Goal: Information Seeking & Learning: Learn about a topic

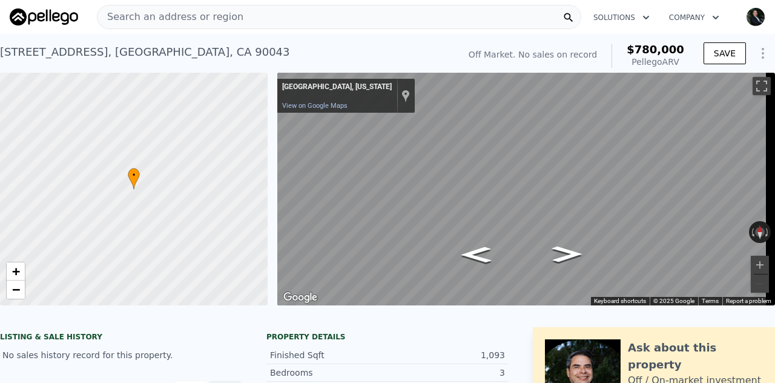
type input "$ 780,000"
type input "$ 30,003"
click at [173, 19] on span "Search an address or region" at bounding box center [170, 17] width 146 height 15
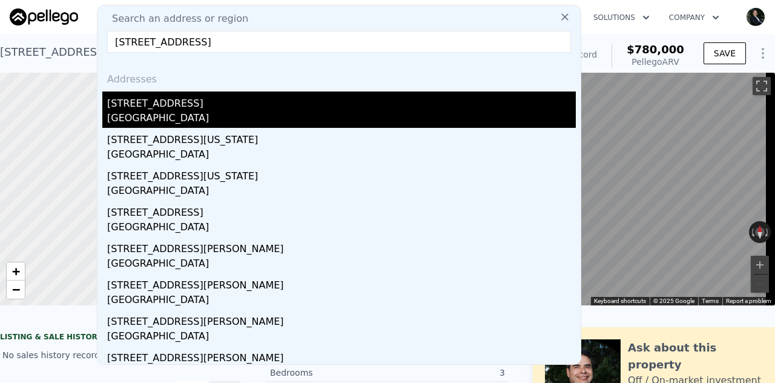
type input "[STREET_ADDRESS]"
click at [173, 108] on div "[STREET_ADDRESS]" at bounding box center [341, 100] width 468 height 19
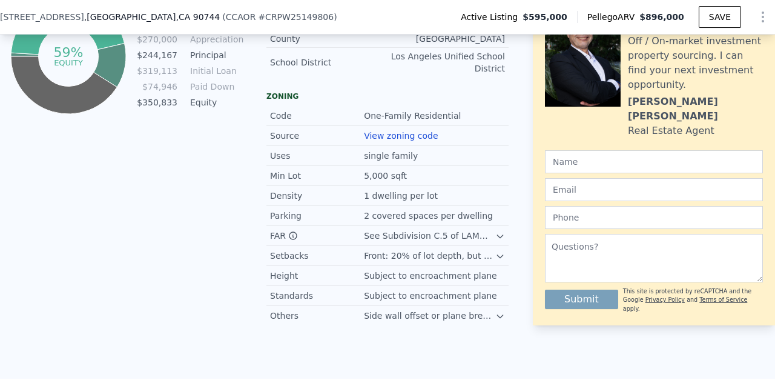
scroll to position [795, 0]
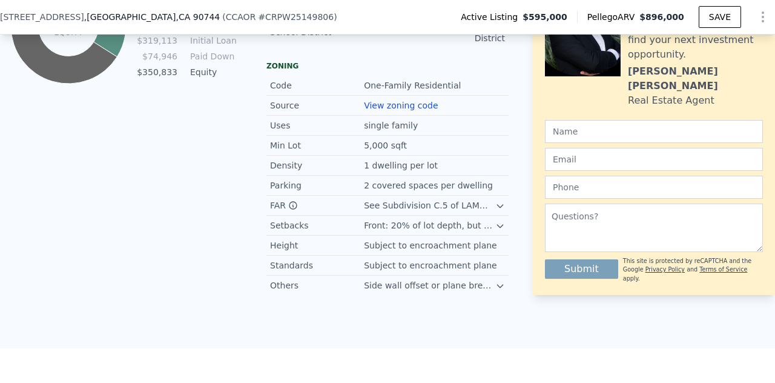
click at [396, 110] on link "View zoning code" at bounding box center [401, 105] width 74 height 10
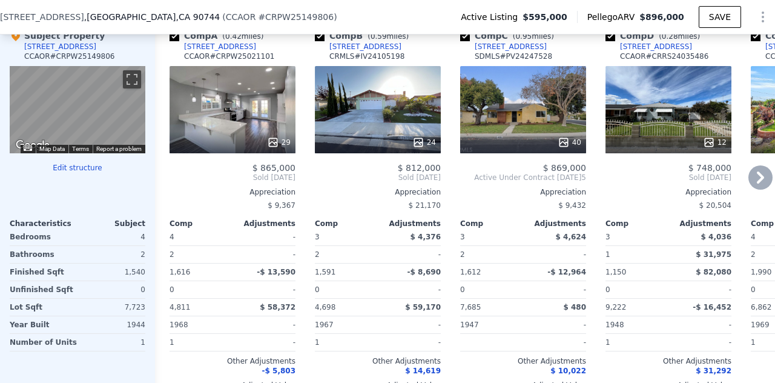
scroll to position [1485, 0]
click at [382, 143] on div "24" at bounding box center [378, 142] width 116 height 12
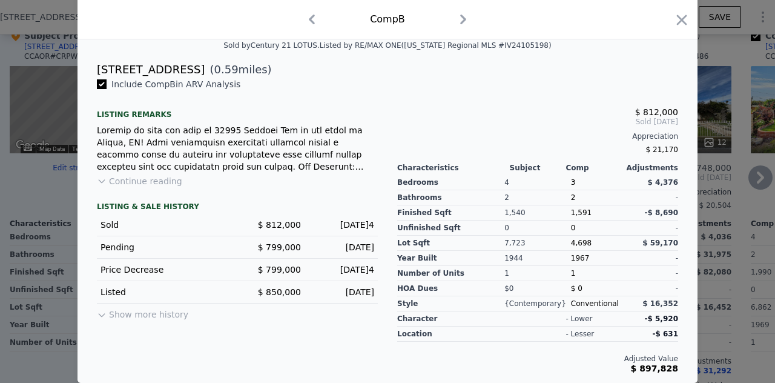
scroll to position [290, 0]
click at [673, 22] on icon "button" at bounding box center [681, 19] width 17 height 17
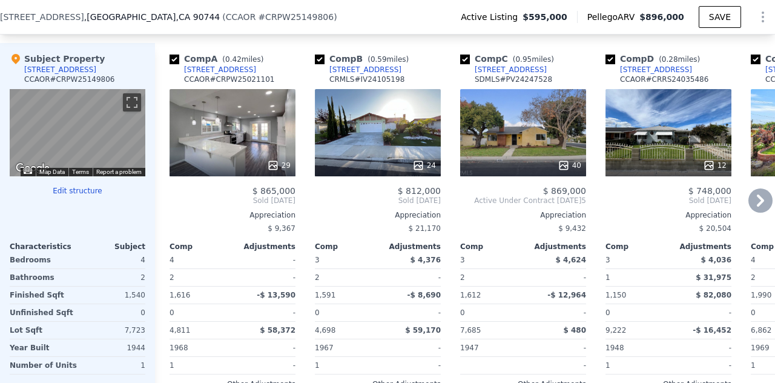
scroll to position [1462, 0]
click at [320, 64] on input "checkbox" at bounding box center [320, 59] width 10 height 10
checkbox input "false"
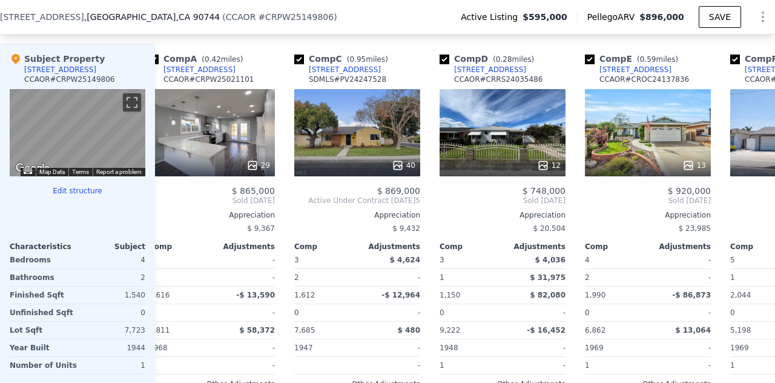
scroll to position [0, 24]
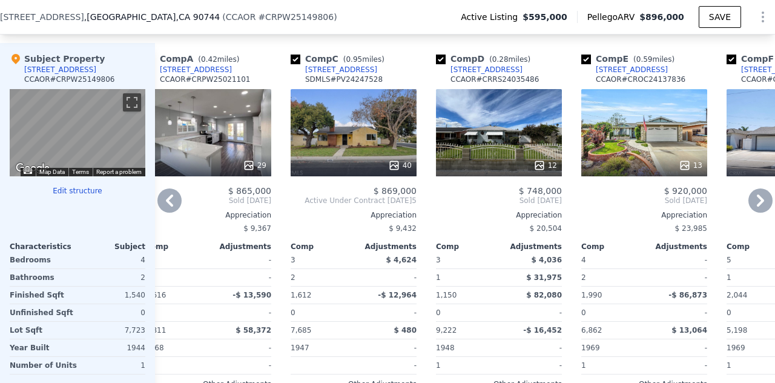
click at [442, 64] on input "checkbox" at bounding box center [441, 59] width 10 height 10
checkbox input "false"
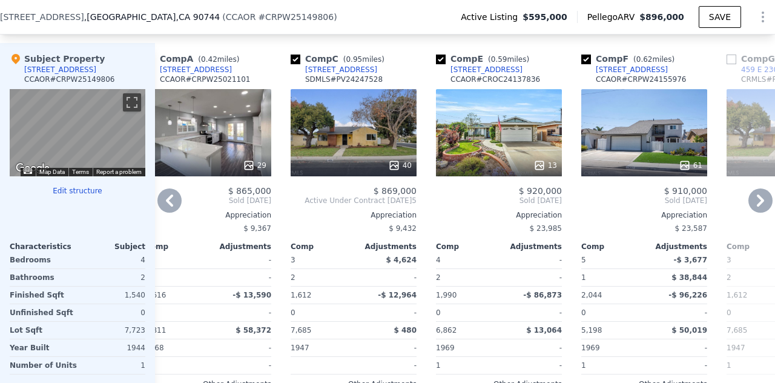
click at [442, 64] on input "checkbox" at bounding box center [441, 59] width 10 height 10
checkbox input "false"
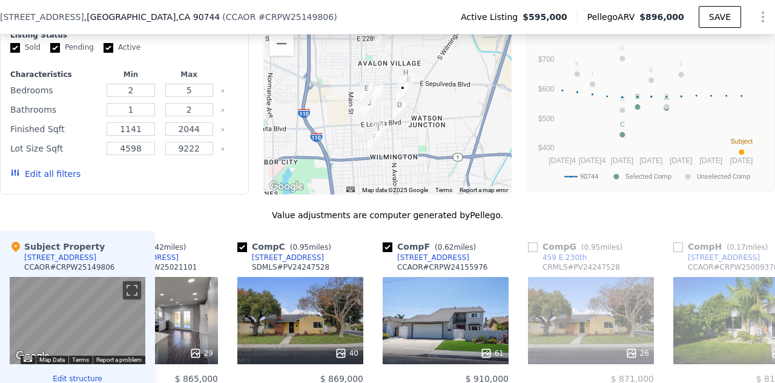
scroll to position [0, 84]
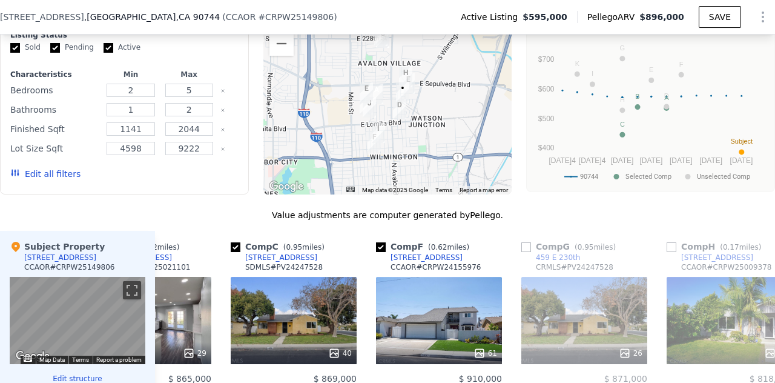
click at [364, 90] on img "24401 Marbella Ave" at bounding box center [366, 92] width 13 height 21
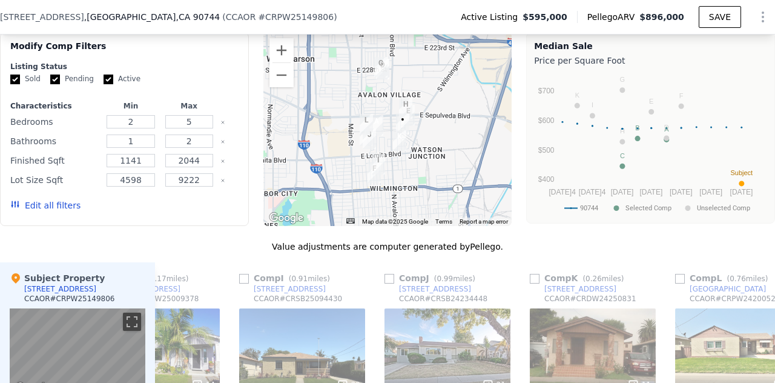
scroll to position [1242, 0]
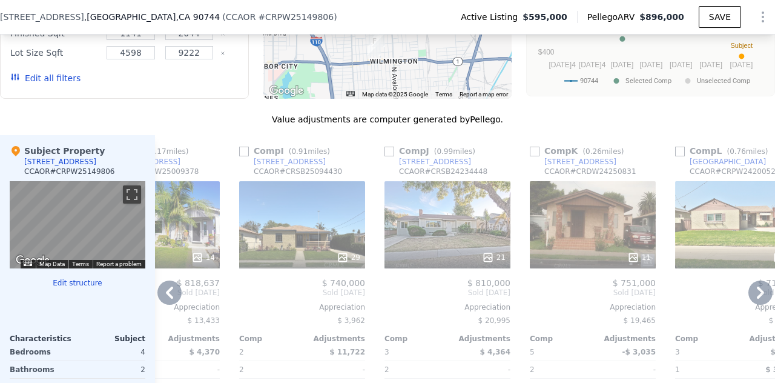
scroll to position [1369, 0]
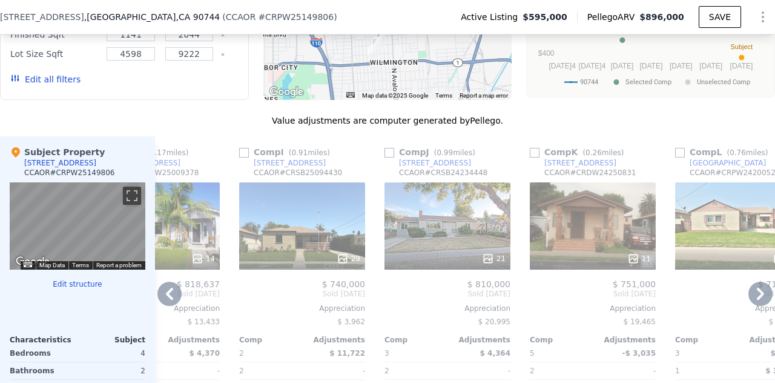
click at [388, 156] on input "checkbox" at bounding box center [389, 153] width 10 height 10
checkbox input "true"
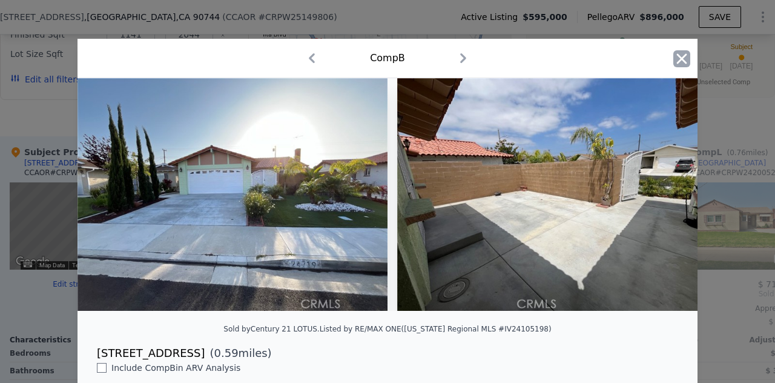
click at [679, 54] on icon "button" at bounding box center [681, 58] width 17 height 17
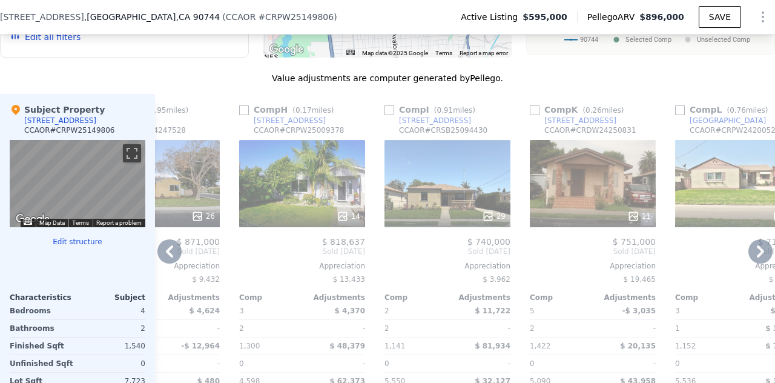
scroll to position [1410, 0]
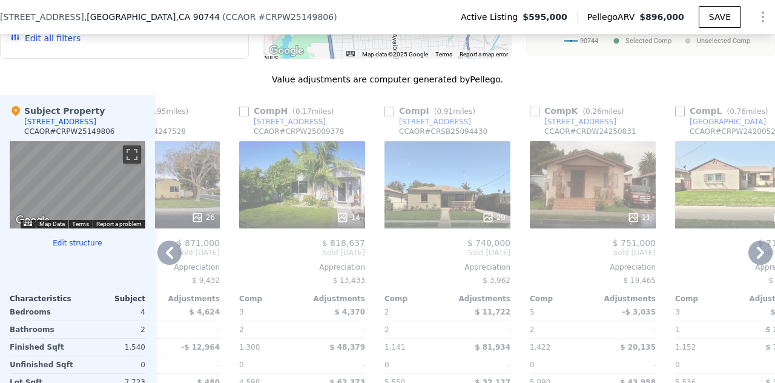
click at [389, 116] on input "checkbox" at bounding box center [389, 112] width 10 height 10
checkbox input "true"
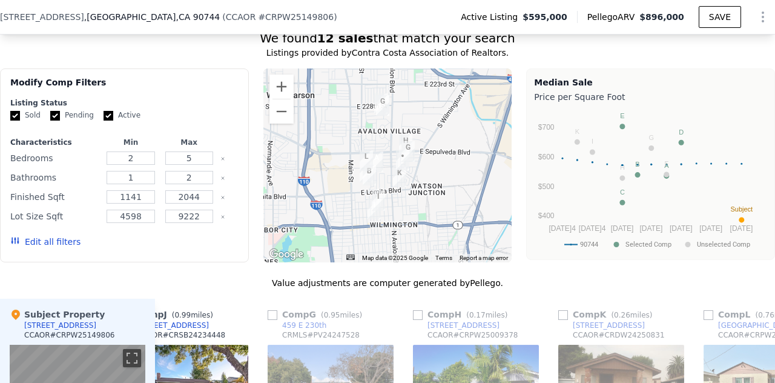
scroll to position [1207, 0]
